Goal: Transaction & Acquisition: Download file/media

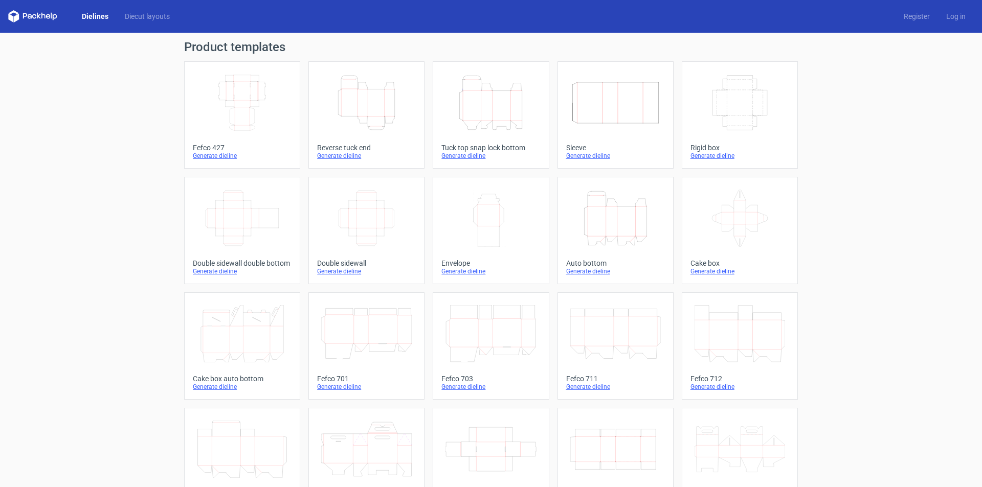
click at [383, 110] on icon "Height Depth Width" at bounding box center [366, 102] width 91 height 57
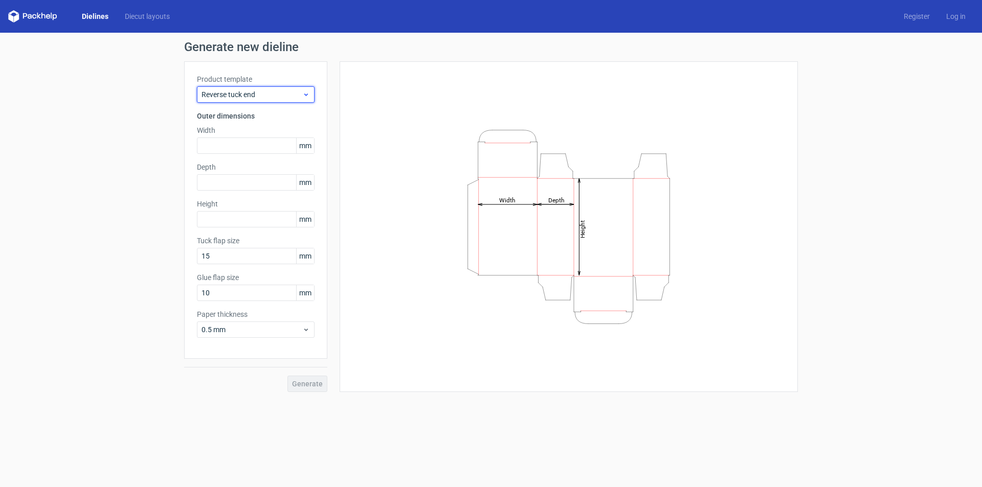
click at [302, 100] on div "Reverse tuck end" at bounding box center [256, 94] width 118 height 16
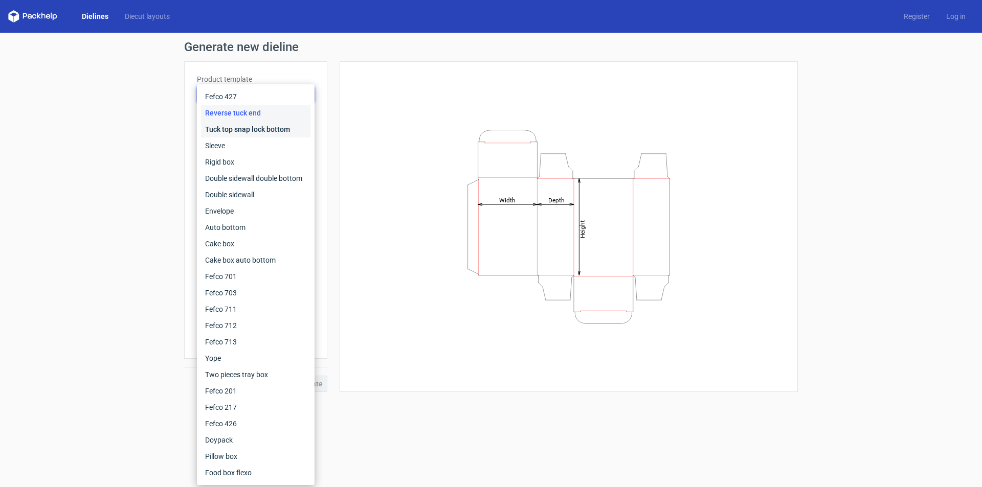
click at [269, 129] on div "Tuck top snap lock bottom" at bounding box center [255, 129] width 109 height 16
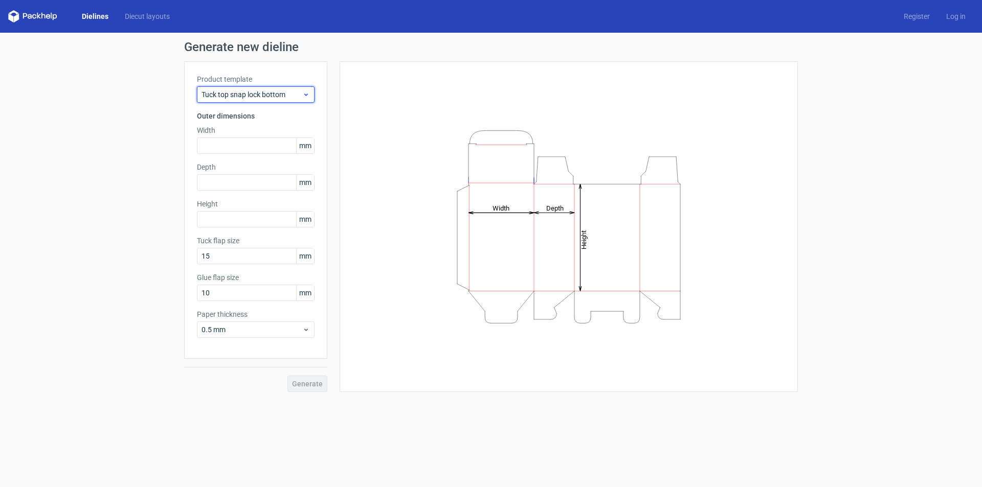
click at [270, 95] on span "Tuck top snap lock bottom" at bounding box center [251, 94] width 101 height 10
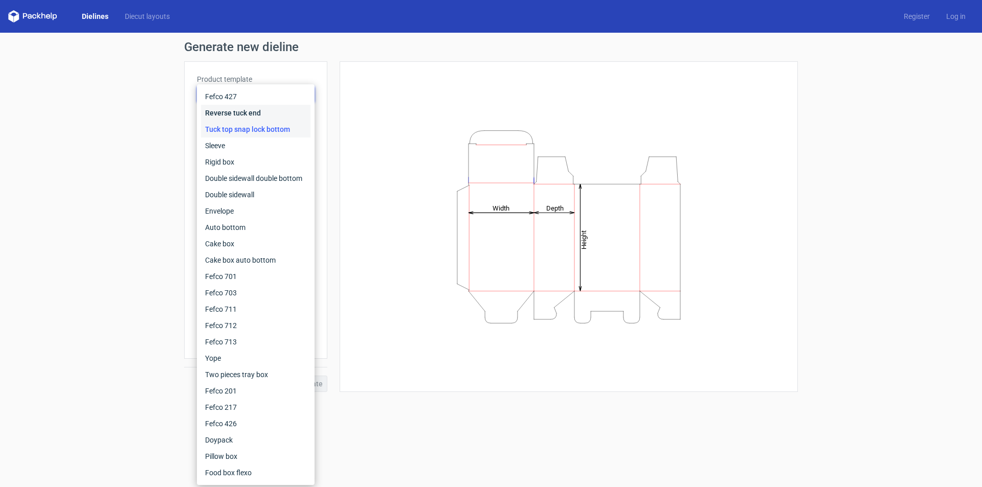
click at [267, 113] on div "Reverse tuck end" at bounding box center [255, 113] width 109 height 16
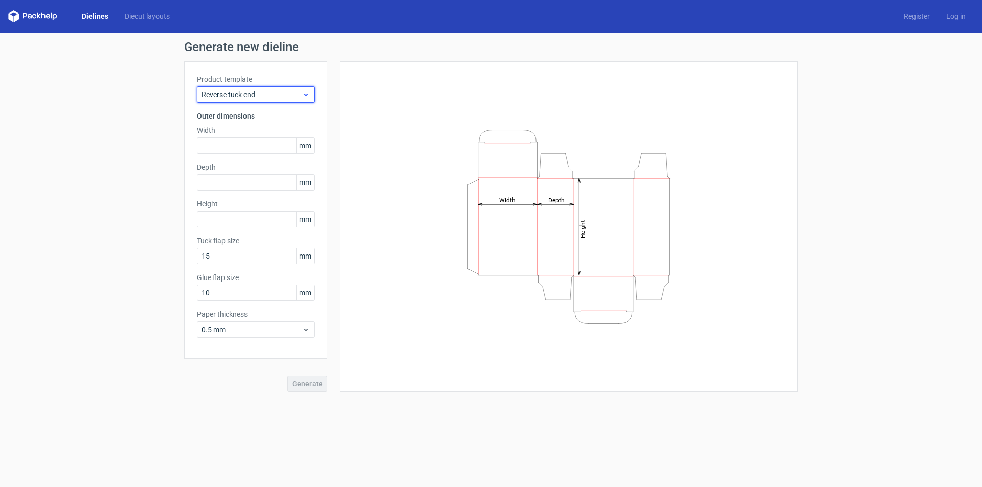
click at [267, 96] on span "Reverse tuck end" at bounding box center [251, 94] width 101 height 10
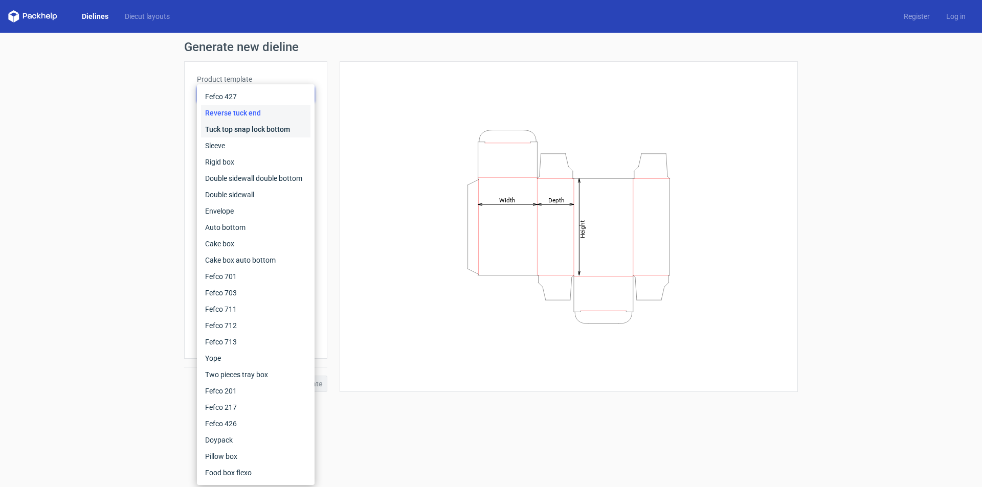
click at [254, 127] on div "Tuck top snap lock bottom" at bounding box center [255, 129] width 109 height 16
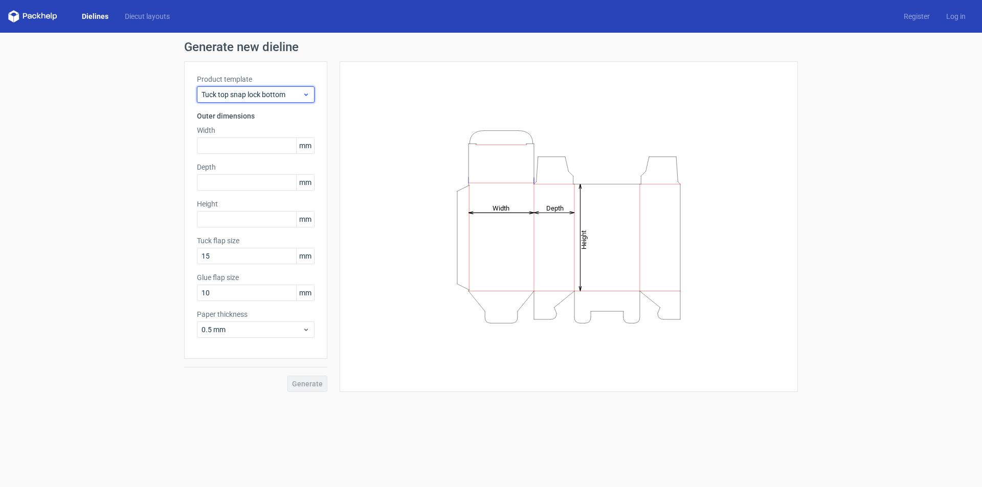
click at [264, 101] on div "Tuck top snap lock bottom" at bounding box center [256, 94] width 118 height 16
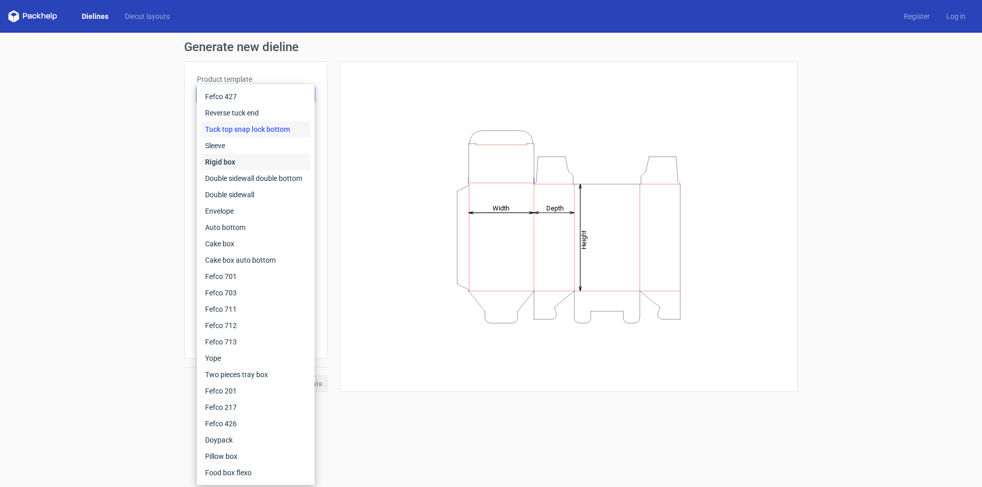
click at [252, 161] on div "Rigid box" at bounding box center [255, 162] width 109 height 16
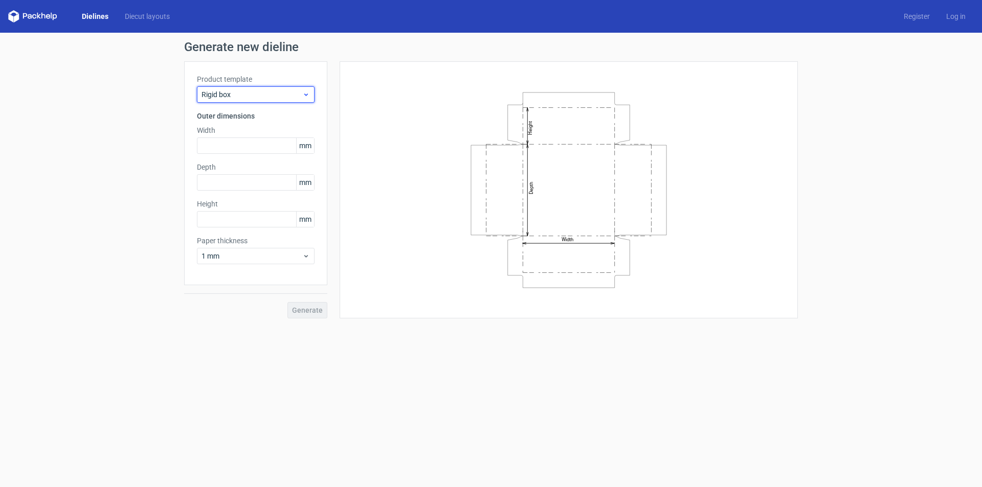
click at [266, 101] on div "Rigid box" at bounding box center [256, 94] width 118 height 16
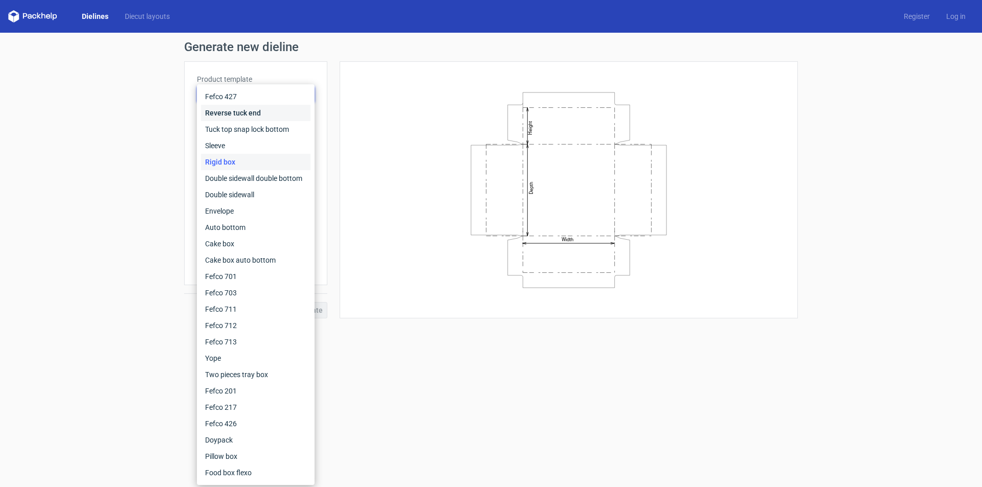
click at [257, 117] on div "Reverse tuck end" at bounding box center [255, 113] width 109 height 16
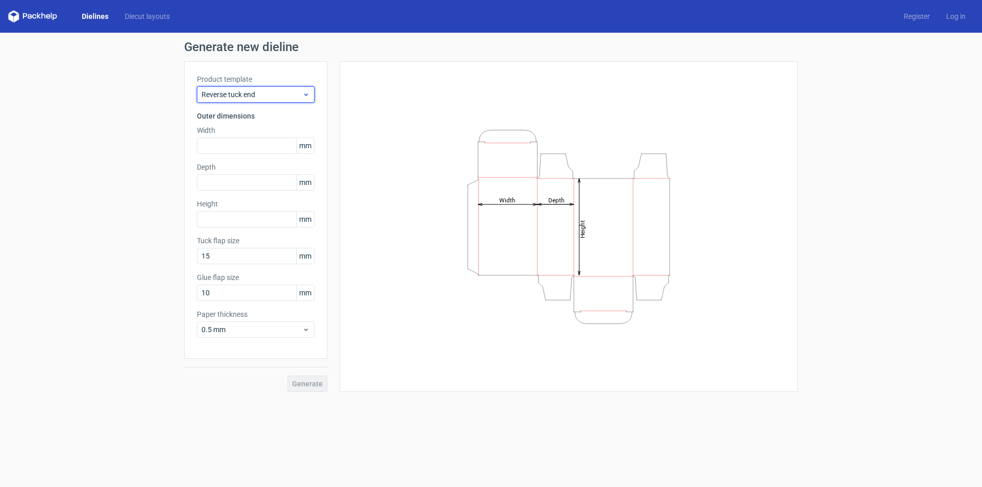
click at [264, 92] on span "Reverse tuck end" at bounding box center [251, 94] width 101 height 10
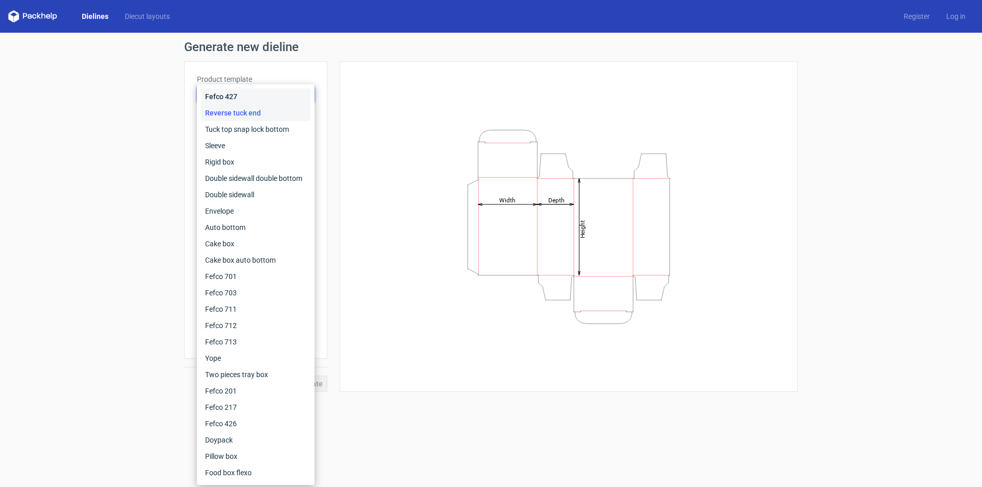
click at [253, 100] on div "Fefco 427" at bounding box center [255, 96] width 109 height 16
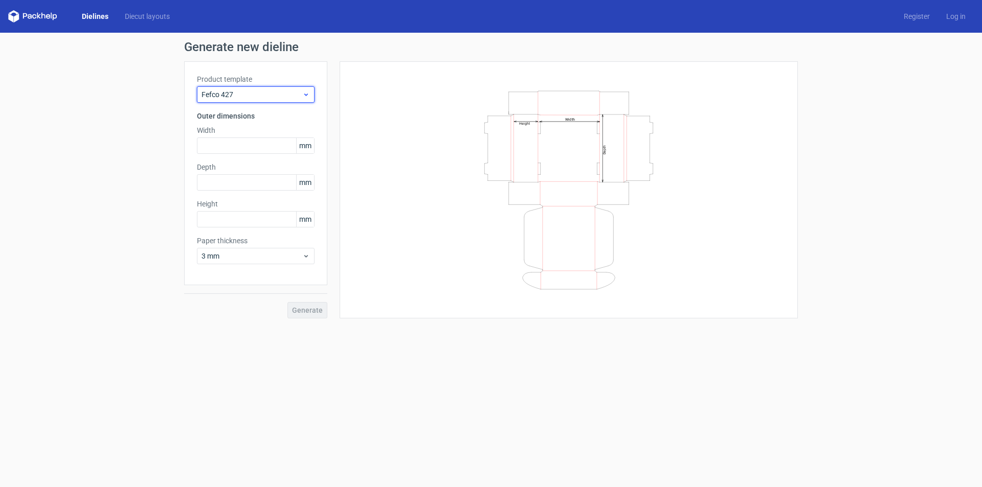
click at [262, 86] on div "Fefco 427" at bounding box center [256, 94] width 118 height 16
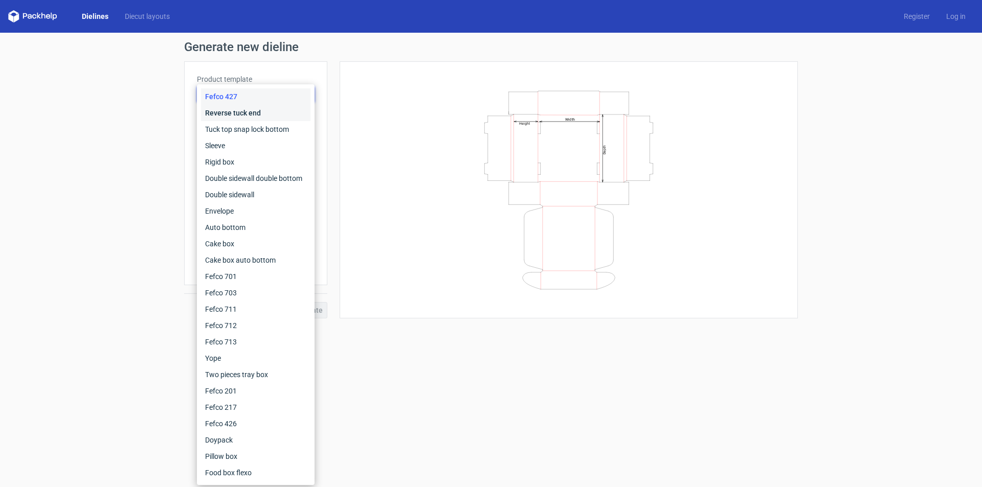
click at [253, 111] on div "Reverse tuck end" at bounding box center [255, 113] width 109 height 16
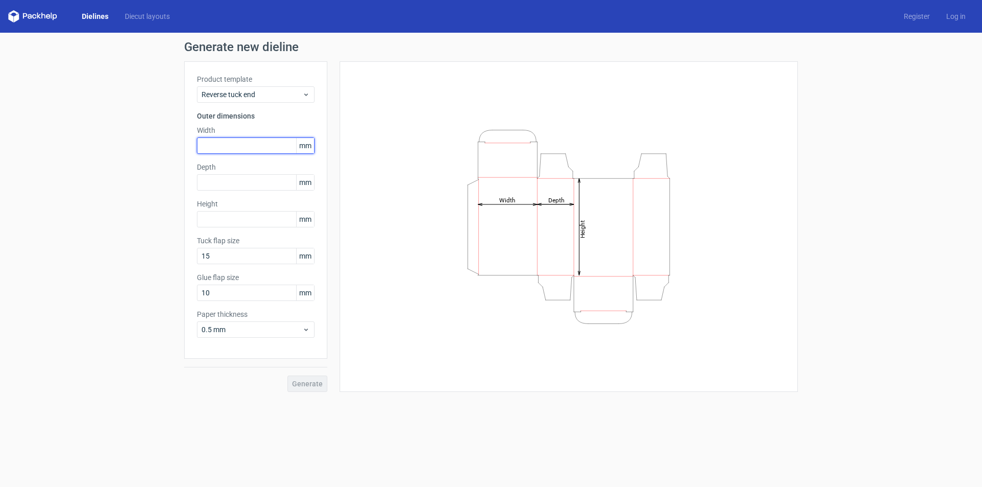
click at [251, 151] on input "text" at bounding box center [256, 146] width 118 height 16
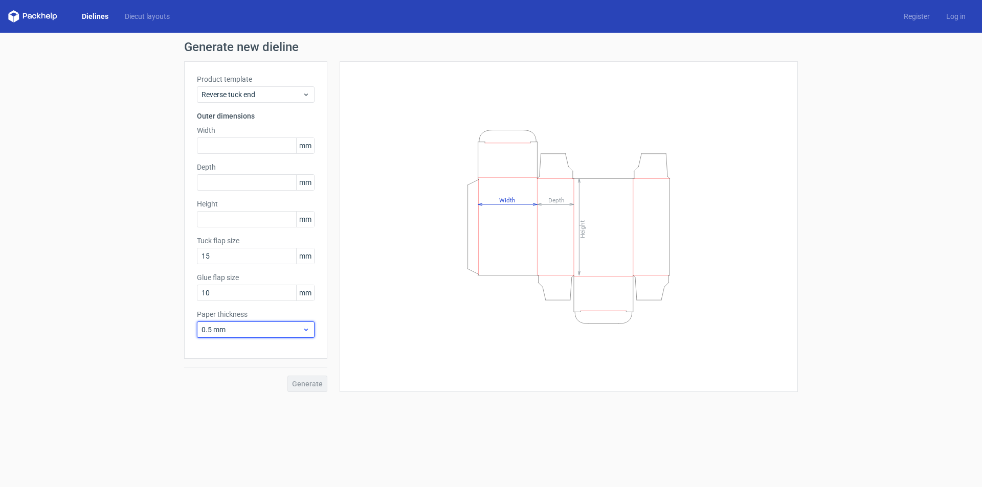
click at [291, 324] on div "0.5 mm" at bounding box center [256, 330] width 118 height 16
click at [246, 401] on div "1.5 mm" at bounding box center [255, 401] width 109 height 16
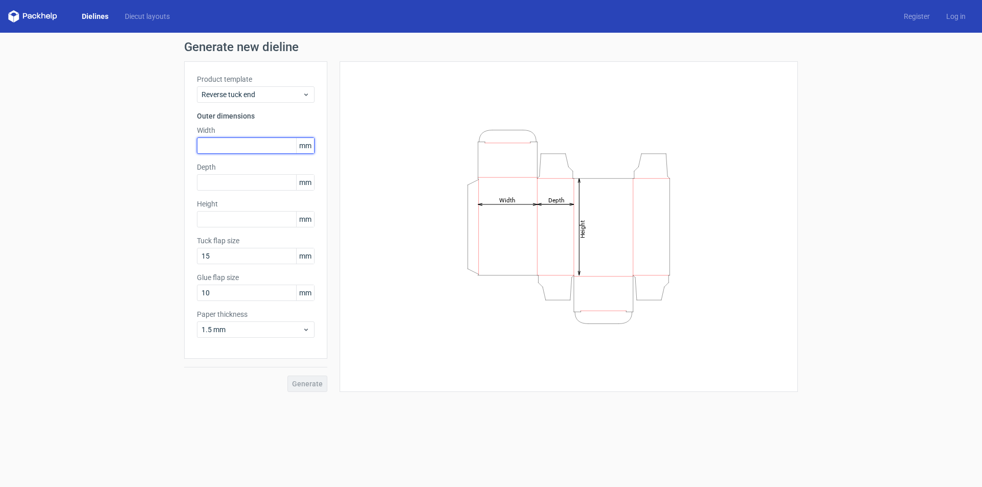
click at [245, 146] on input "text" at bounding box center [256, 146] width 118 height 16
type input "62"
type input "57"
type input "287"
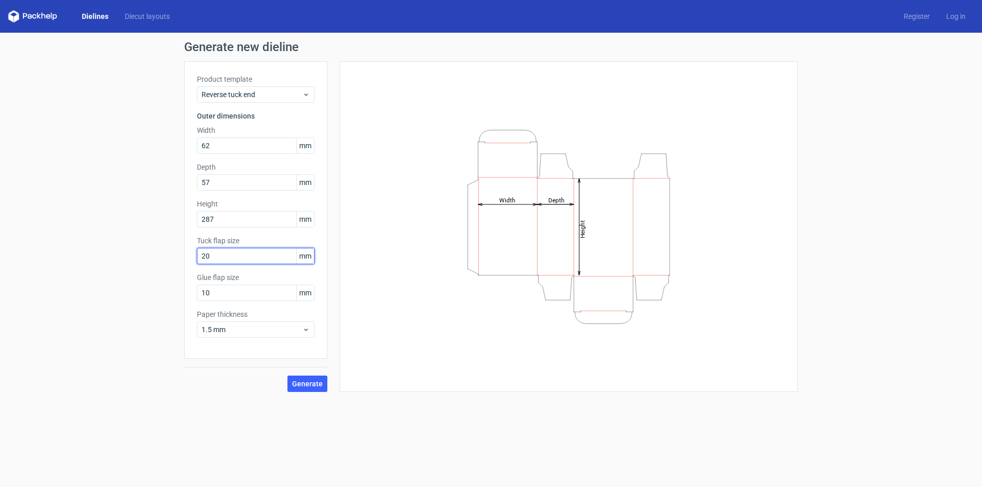
type input "20"
type input "18"
click at [316, 386] on span "Generate" at bounding box center [307, 383] width 31 height 7
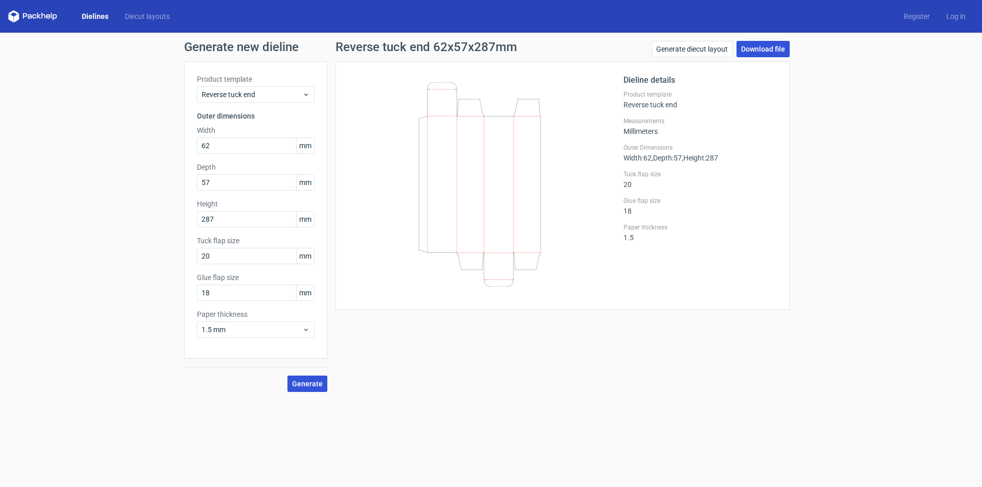
click at [777, 46] on link "Download file" at bounding box center [762, 49] width 53 height 16
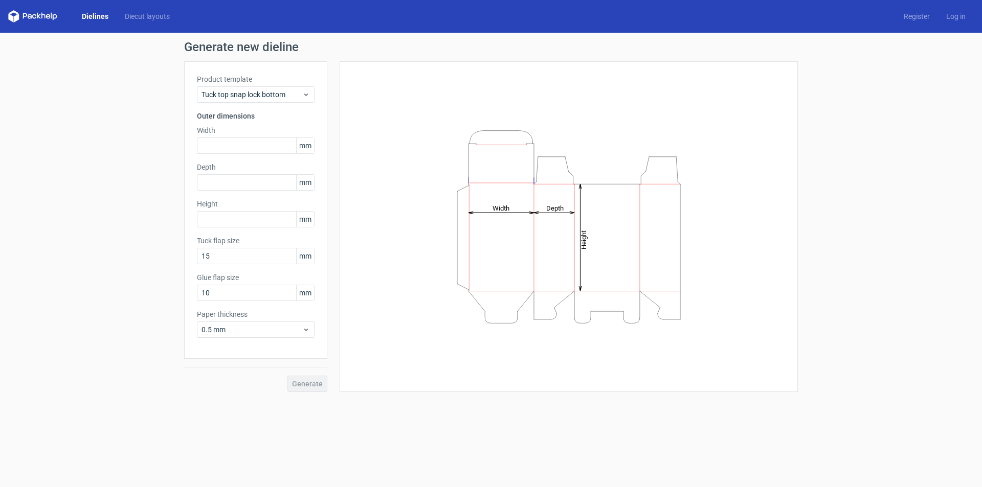
click at [396, 151] on div "Height Depth Width" at bounding box center [568, 226] width 433 height 305
click at [262, 93] on span "Tuck top snap lock bottom" at bounding box center [251, 94] width 101 height 10
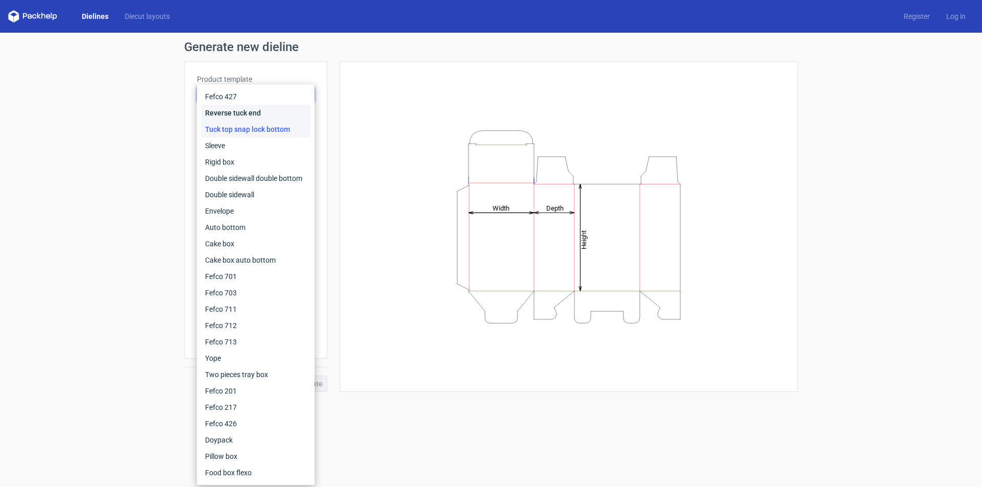
click at [253, 114] on div "Reverse tuck end" at bounding box center [255, 113] width 109 height 16
